Goal: Information Seeking & Learning: Check status

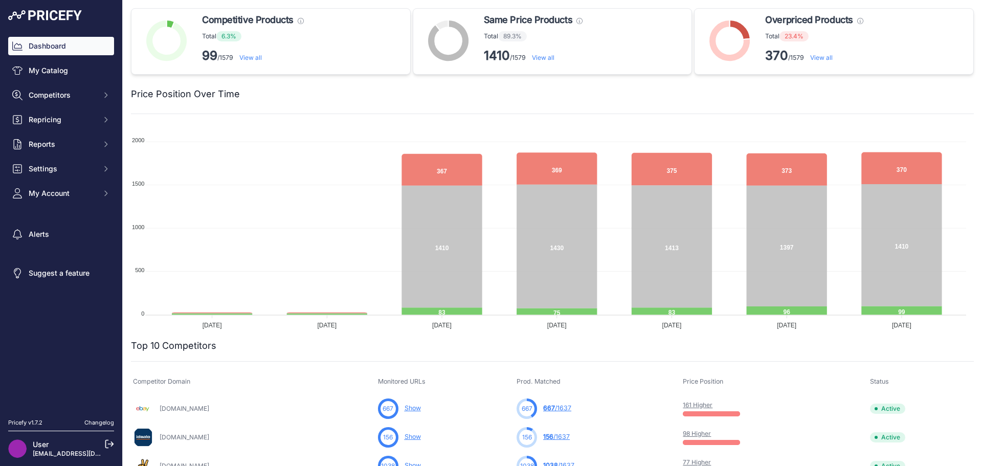
click at [823, 54] on link "View all" at bounding box center [821, 58] width 22 height 8
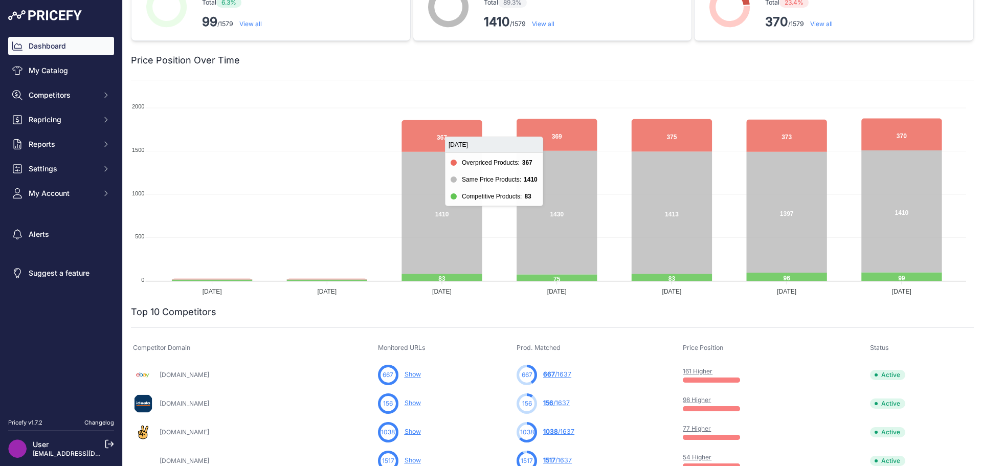
scroll to position [51, 0]
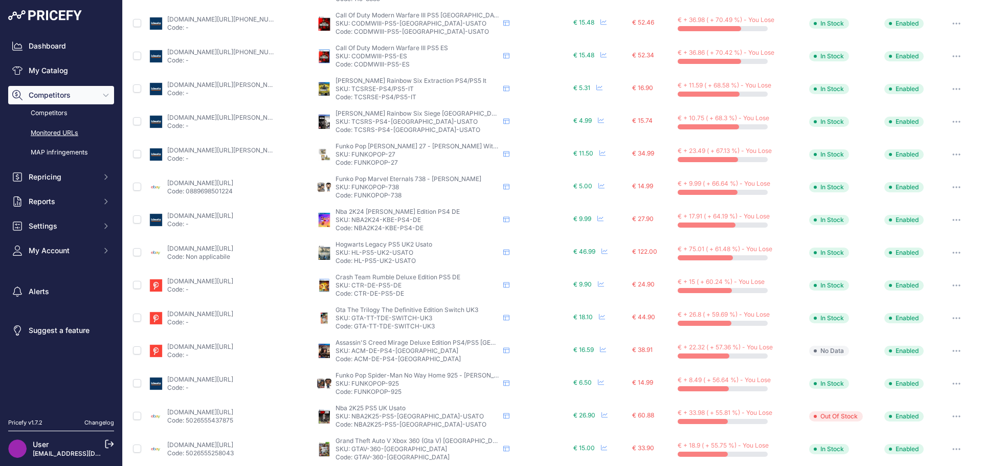
scroll to position [312, 0]
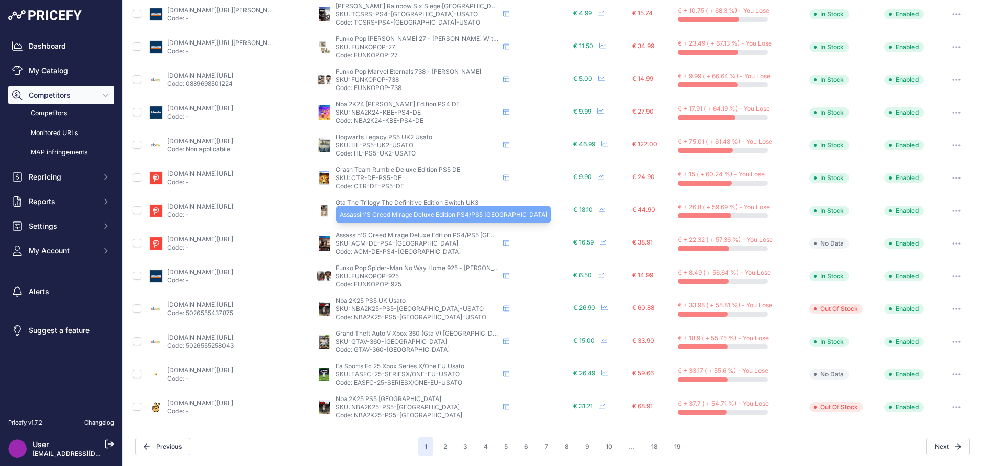
click at [420, 234] on span "Assassin'S Creed Mirage Deluxe Edition PS4/PS5 UK" at bounding box center [439, 235] width 208 height 8
click at [206, 242] on link "trovaprezzi.it/altri-videogiochi/prezzi-scheda-prodotto/assassin_s_creed_mirage…" at bounding box center [200, 239] width 66 height 8
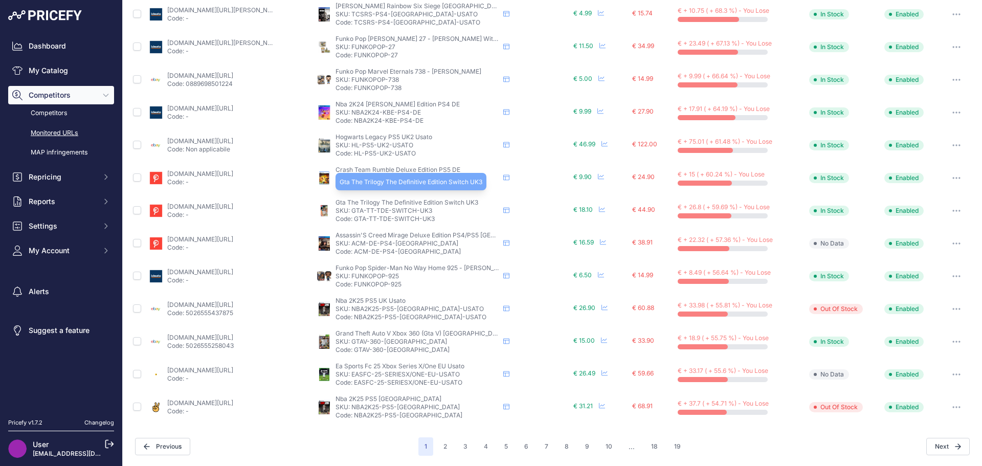
click at [453, 201] on span "Gta The Trilogy The Definitive Edition Switch UK3" at bounding box center [406, 202] width 143 height 8
click at [194, 209] on link "trovaprezzi.it/altri-videogiochi/prezzi-scheda-prodotto/rockstar_games_gta_the_…" at bounding box center [200, 206] width 66 height 8
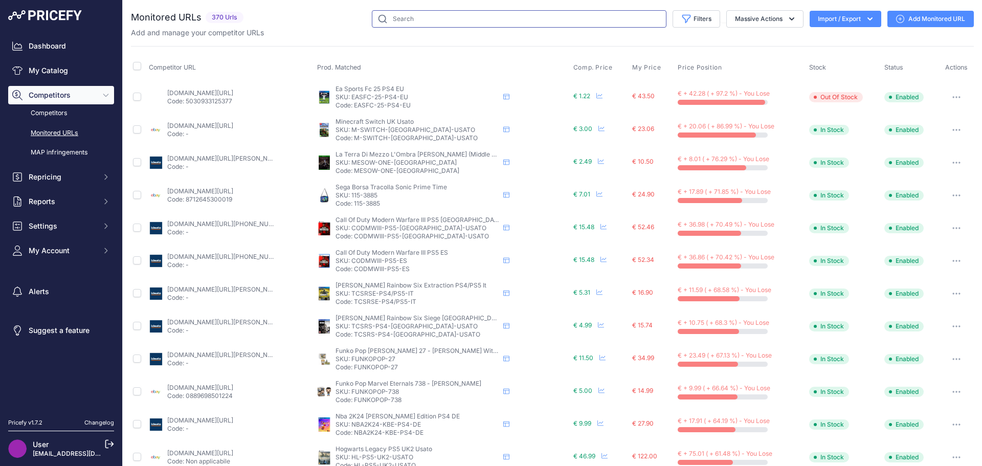
click at [397, 21] on input "text" at bounding box center [519, 18] width 294 height 17
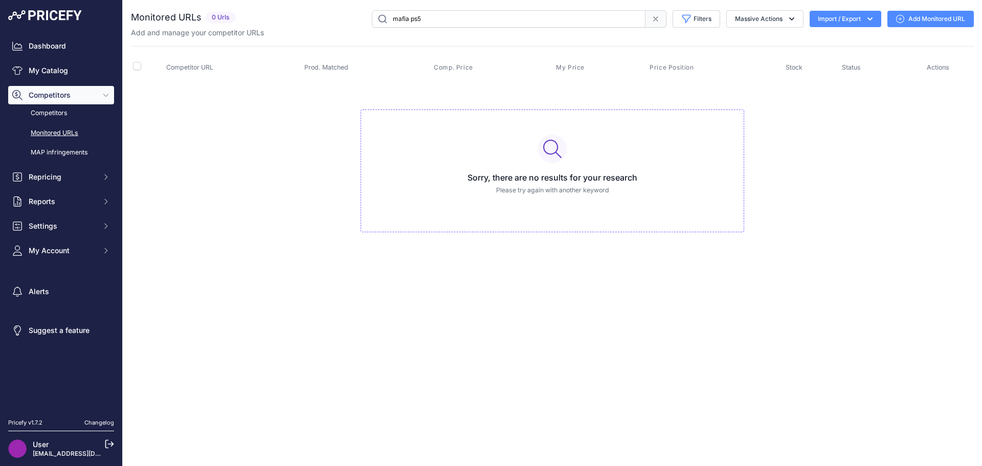
click at [417, 23] on input "mafia ps5" at bounding box center [509, 18] width 274 height 17
type input "mafia"
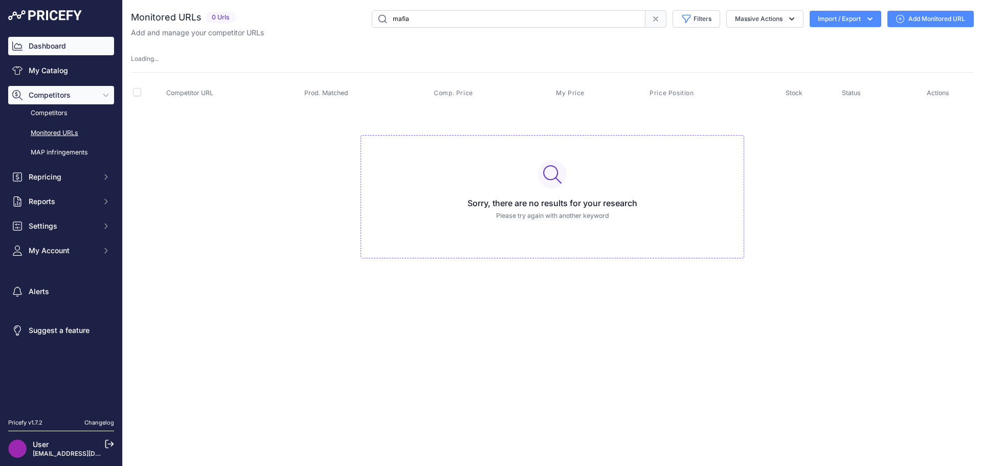
click at [67, 49] on link "Dashboard" at bounding box center [61, 46] width 106 height 18
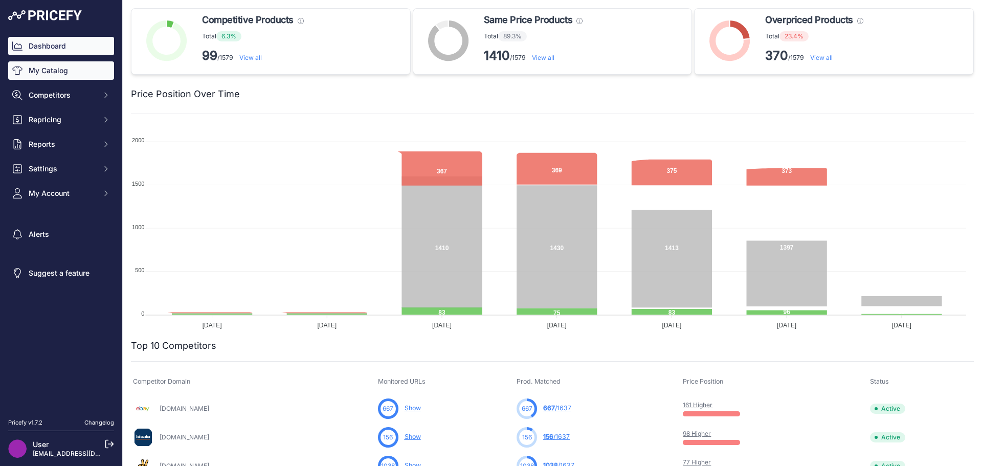
drag, startPoint x: 51, startPoint y: 80, endPoint x: 49, endPoint y: 76, distance: 5.3
click at [51, 80] on div "Dashboard My Catalog Competitors Competitors Monitored URLs MAP infringements R…" at bounding box center [61, 120] width 106 height 166
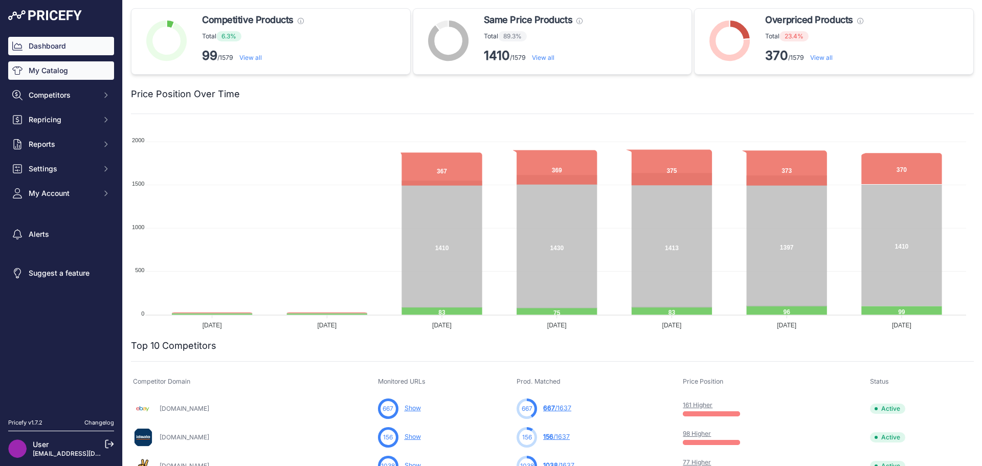
click at [49, 70] on link "My Catalog" at bounding box center [61, 70] width 106 height 18
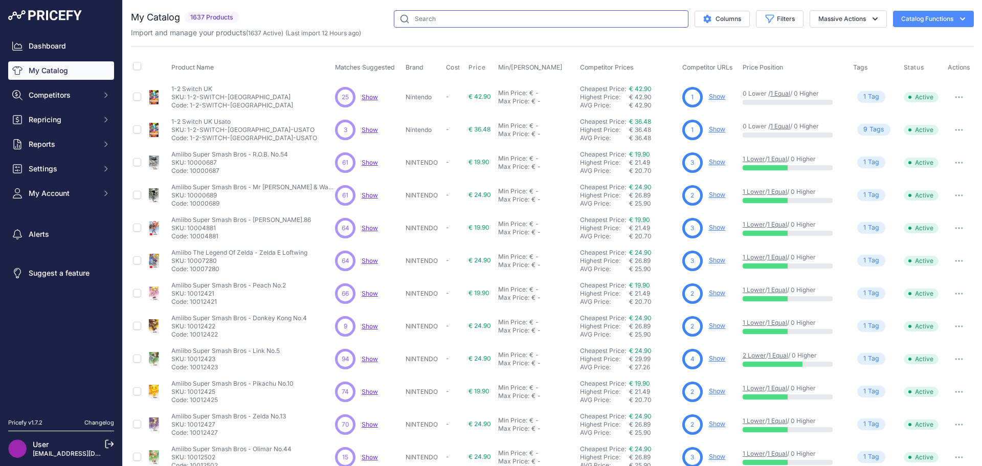
click at [465, 16] on input "text" at bounding box center [541, 18] width 294 height 17
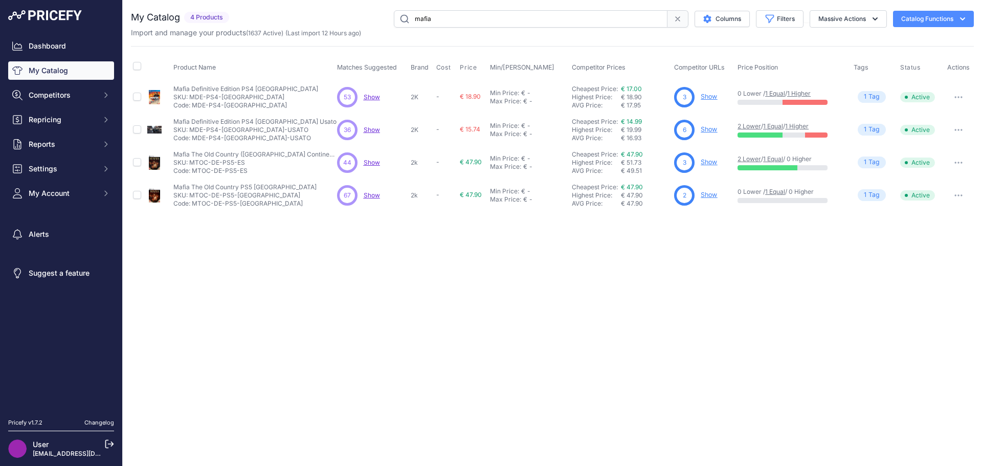
click at [480, 19] on input "mafia" at bounding box center [531, 18] width 274 height 17
type input "black ops 7"
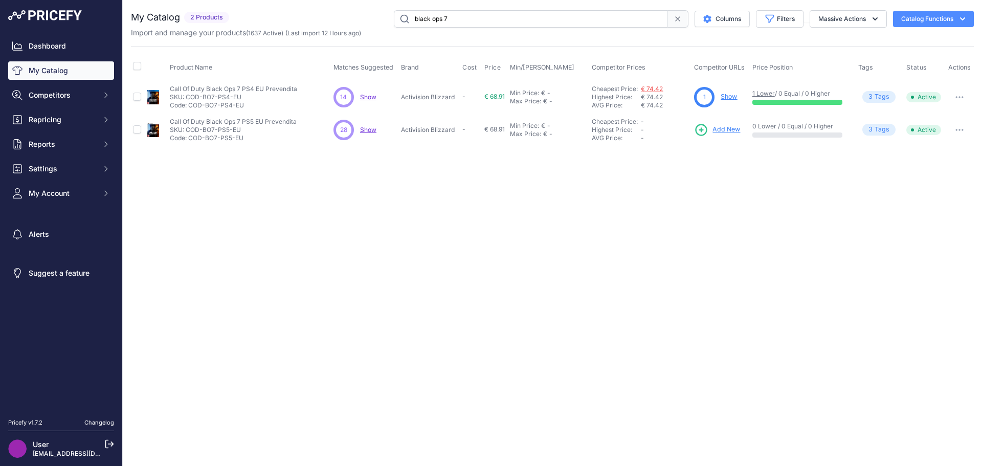
click at [652, 87] on link "€ 74.42" at bounding box center [652, 89] width 22 height 8
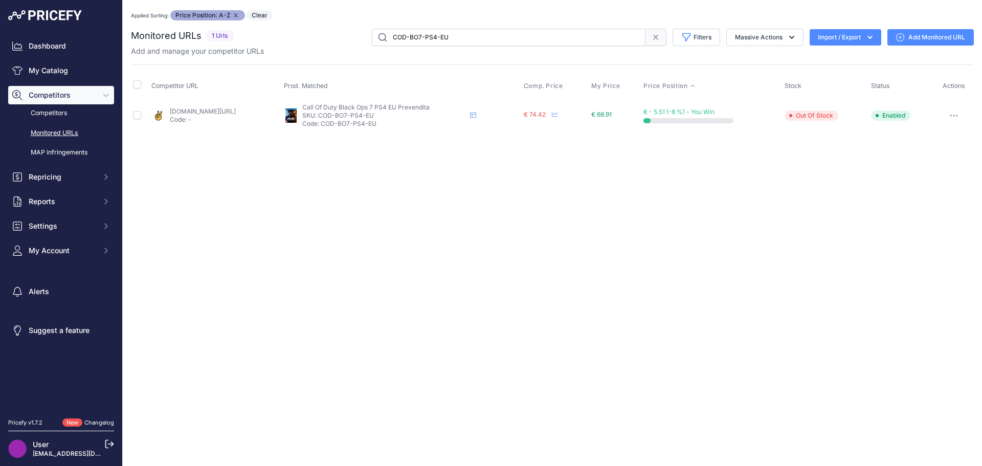
click at [229, 111] on link "[DOMAIN_NAME][URL]" at bounding box center [203, 111] width 66 height 8
click at [68, 47] on link "Dashboard" at bounding box center [61, 46] width 106 height 18
